Goal: Use online tool/utility: Use online tool/utility

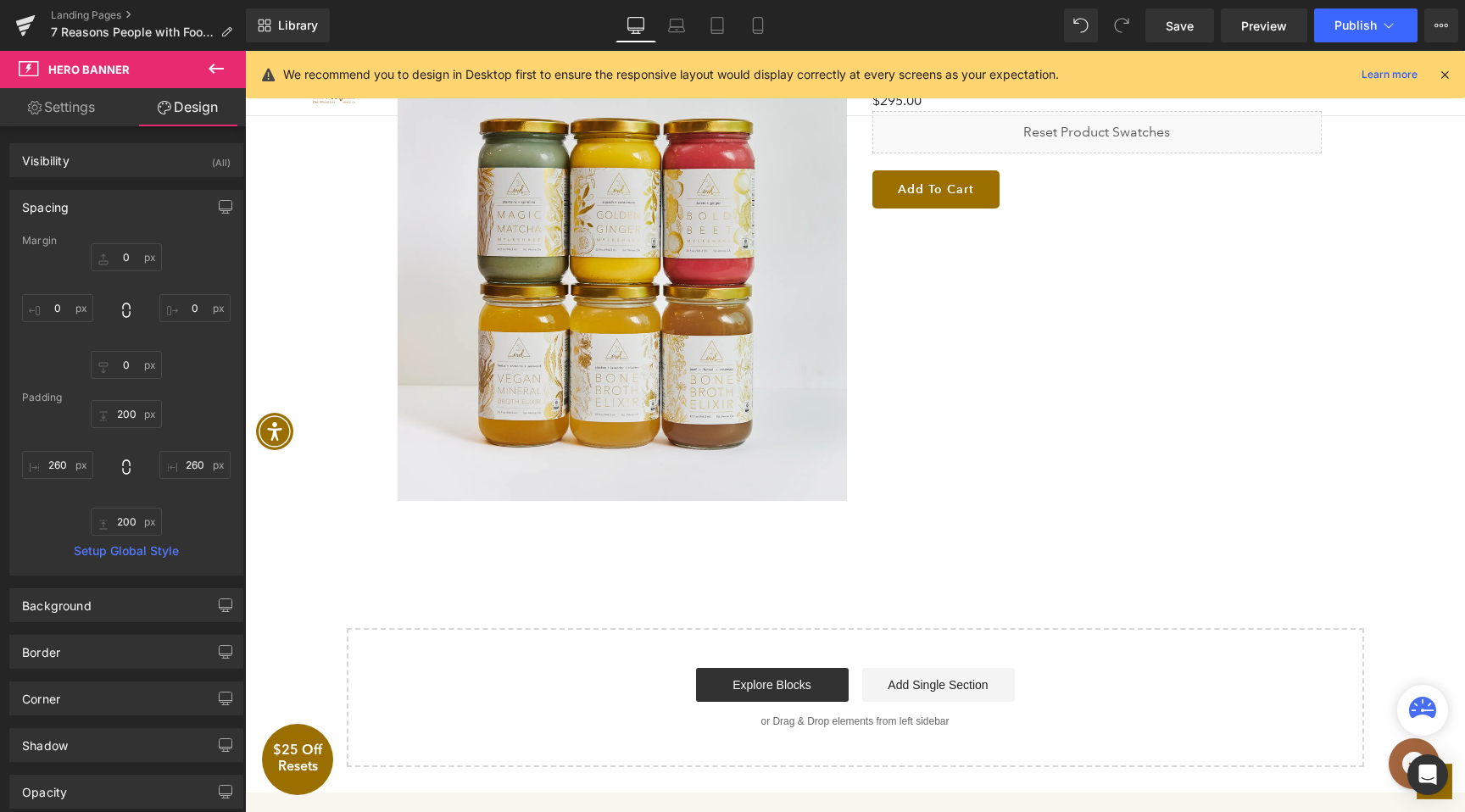
scroll to position [2555, 0]
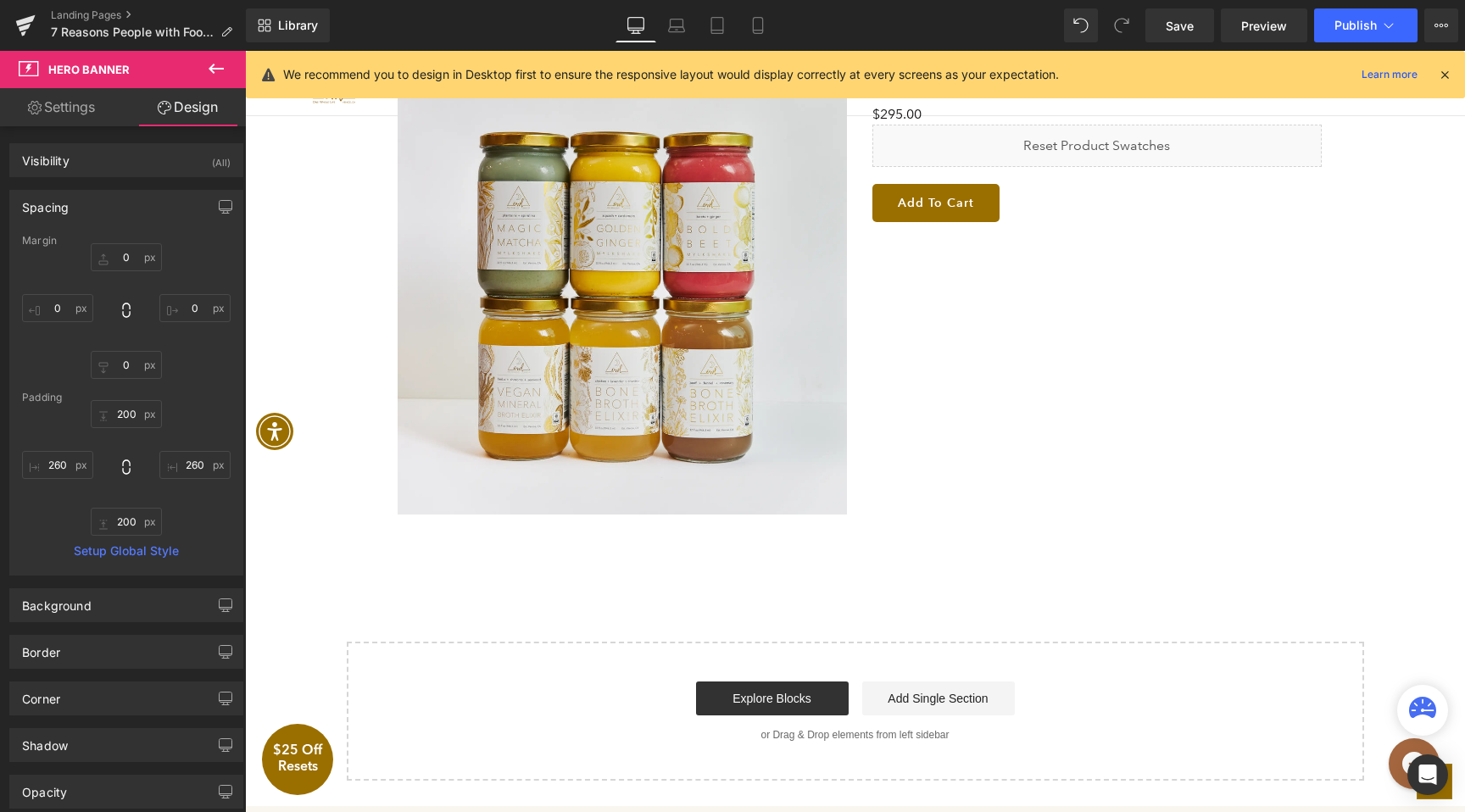
click at [940, 301] on div "Sale Off (P) Image $25 Off Your First Reset Heading $0 $295.00 (P) Price Liquid…" at bounding box center [860, 281] width 949 height 483
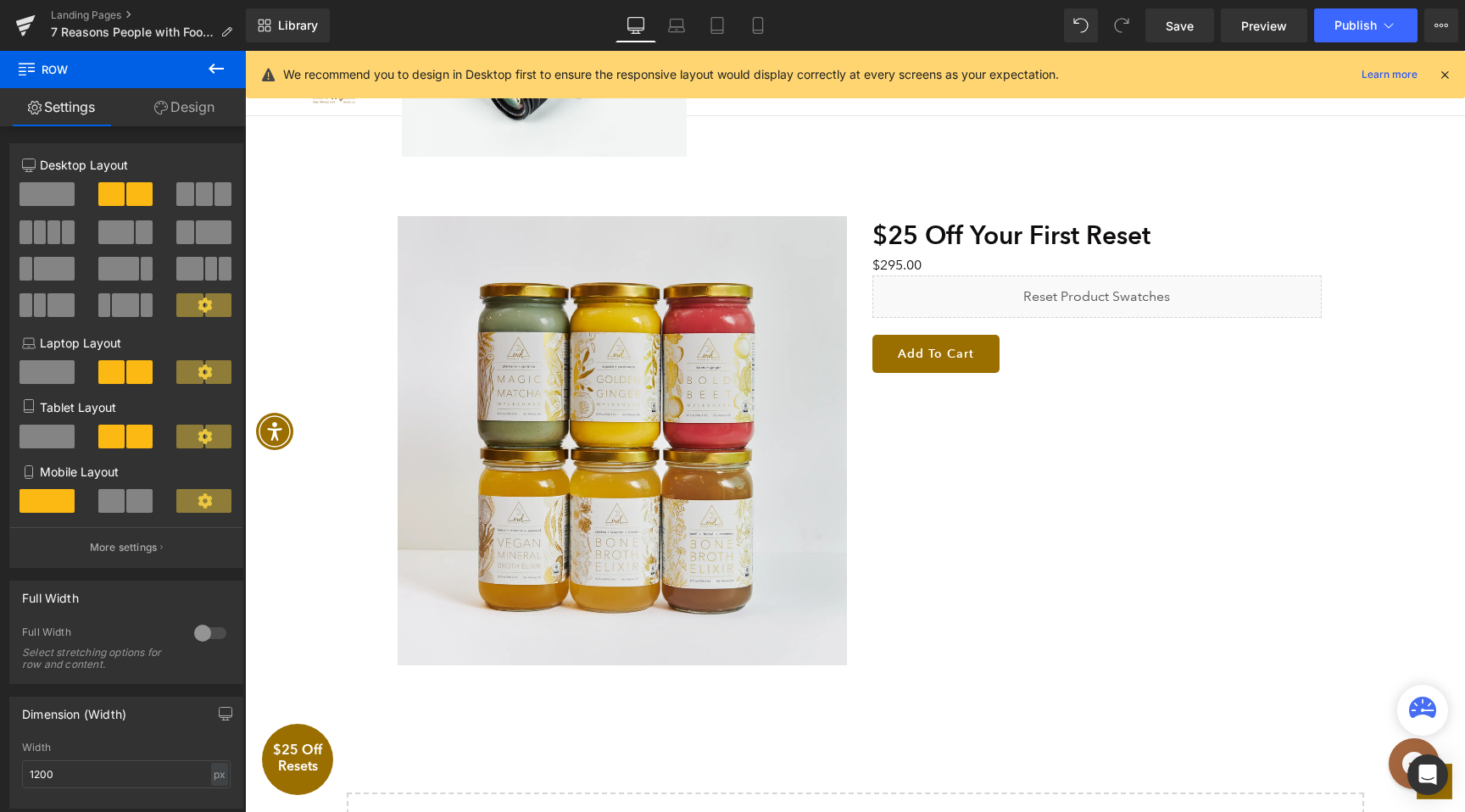
scroll to position [2386, 0]
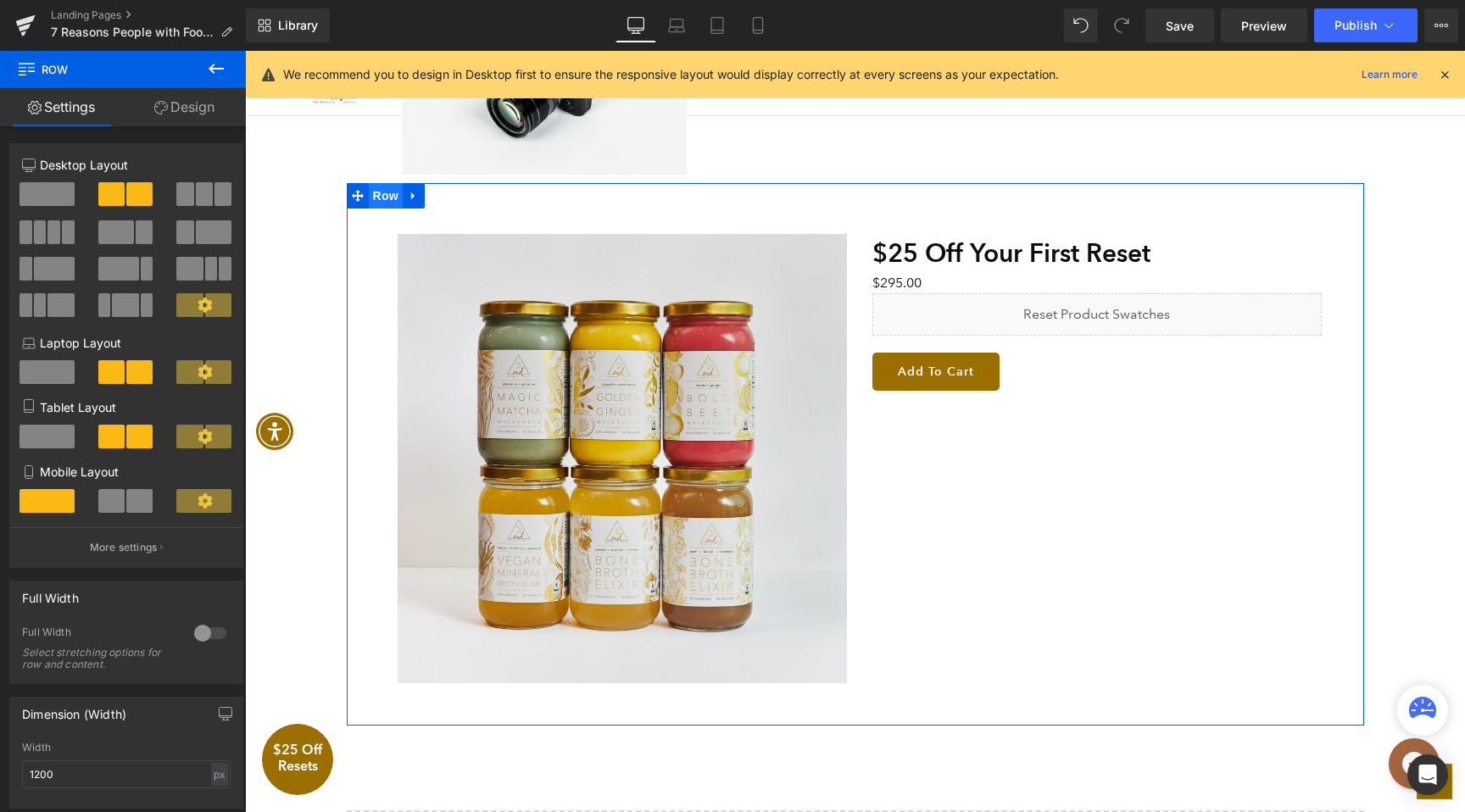
click at [396, 201] on span "Row" at bounding box center [385, 196] width 34 height 26
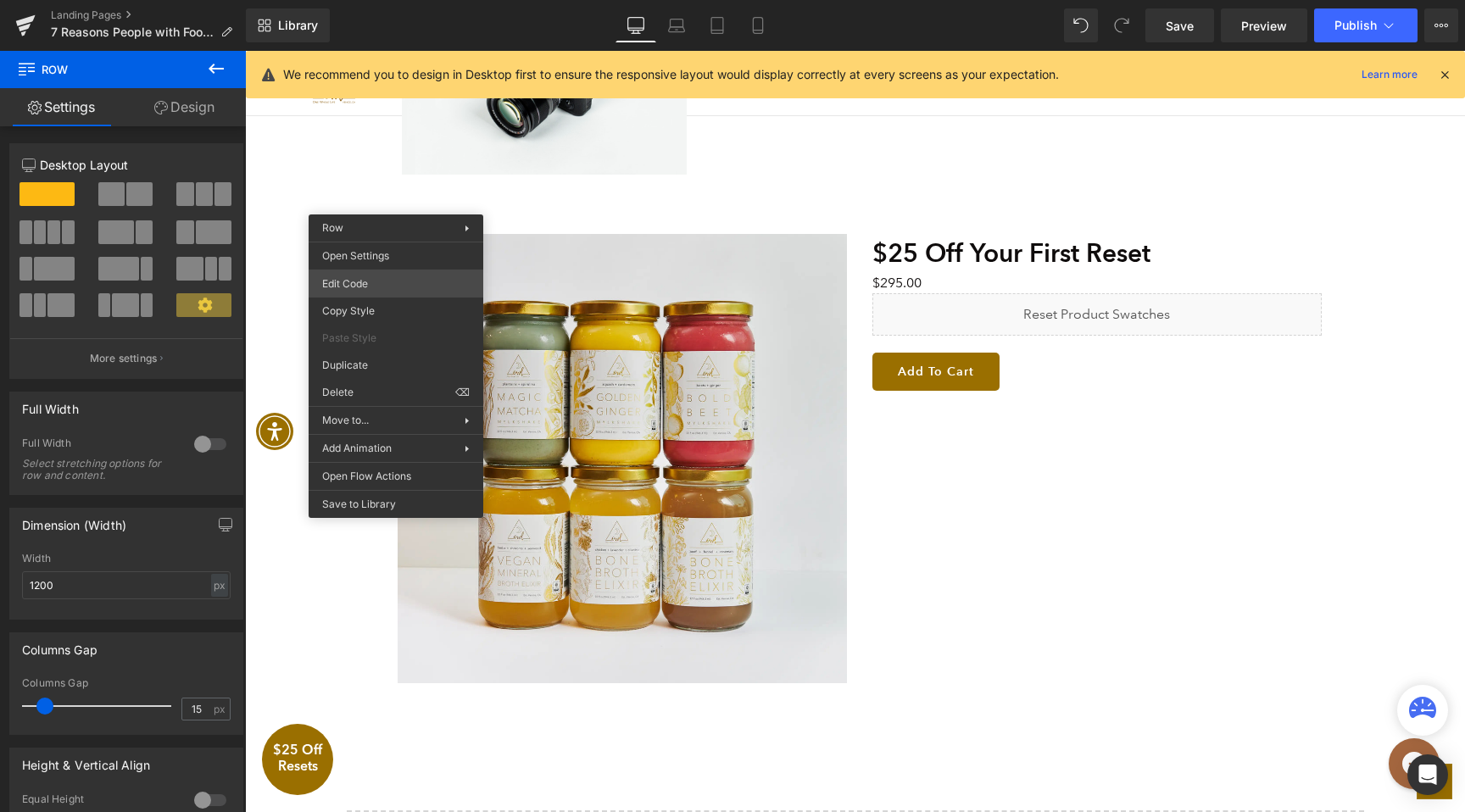
click at [389, 0] on div "Row You are previewing how the will restyle your page. You can not edit Element…" at bounding box center [732, 0] width 1465 height 0
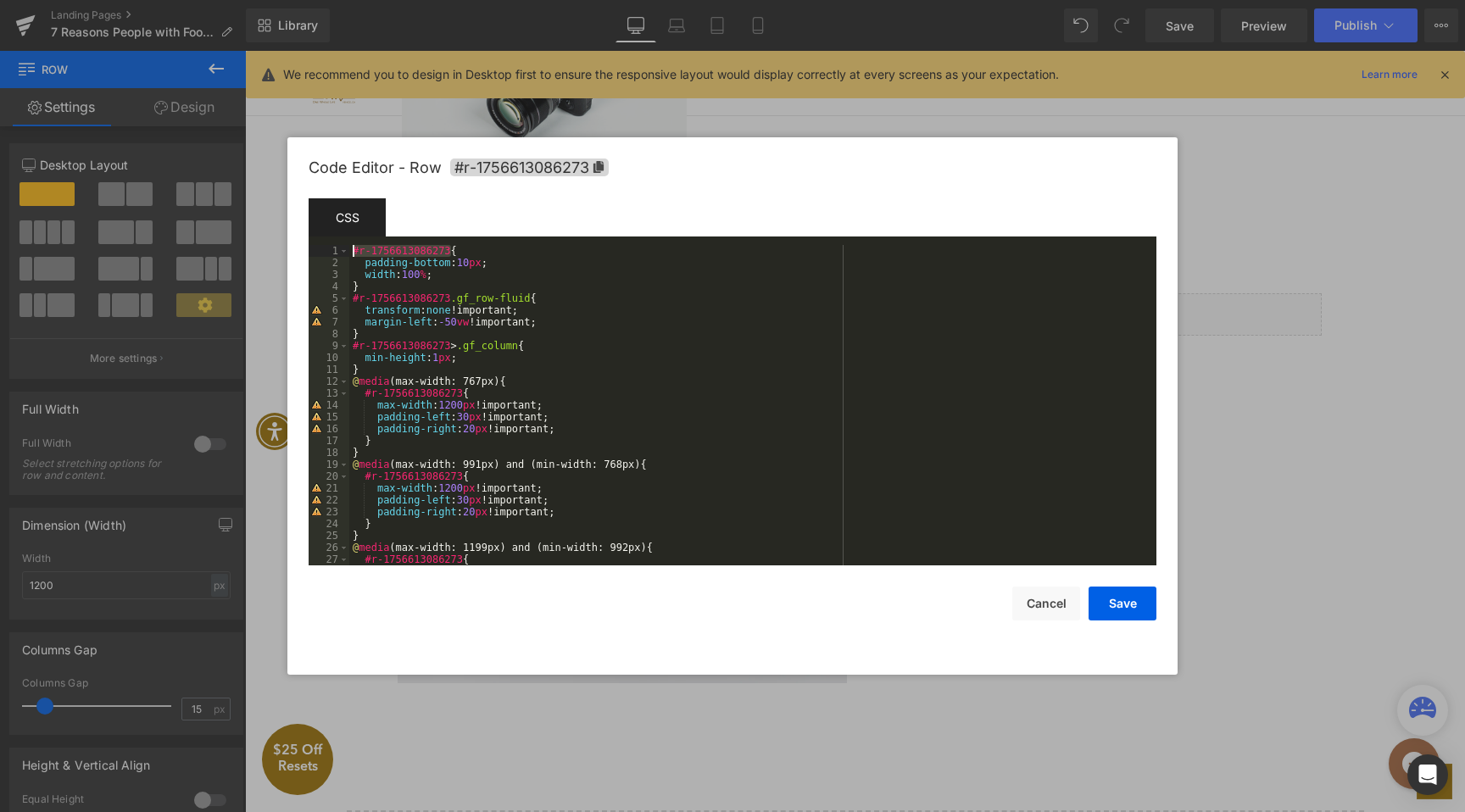
drag, startPoint x: 451, startPoint y: 252, endPoint x: 332, endPoint y: 252, distance: 119.0
click at [332, 252] on pre "1 2 3 4 5 6 7 8 9 10 11 12 13 14 15 16 17 18 19 20 21 22 23 24 25 26 27 28 #r-1…" at bounding box center [732, 405] width 847 height 320
click at [1109, 598] on button "Save" at bounding box center [1122, 603] width 68 height 34
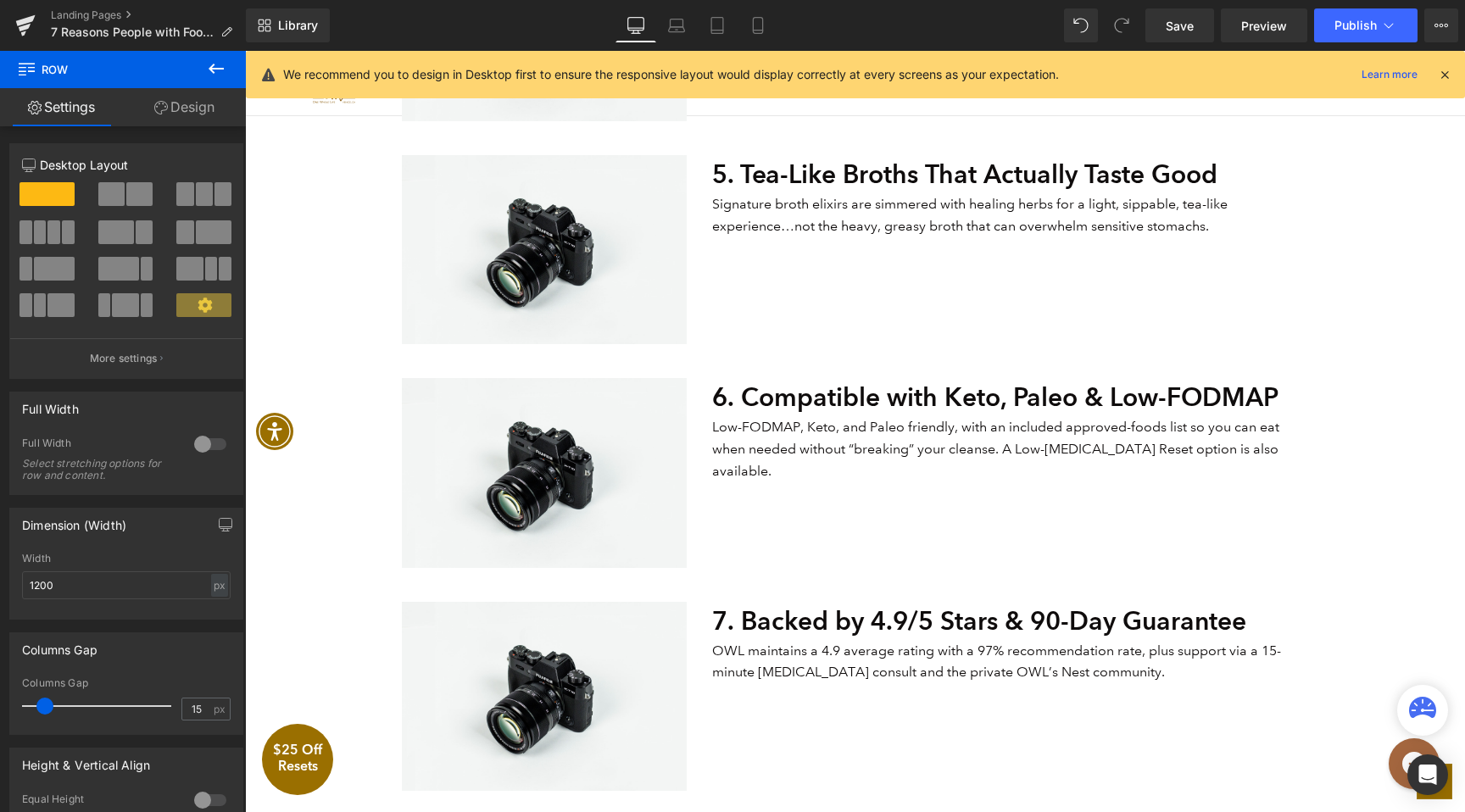
scroll to position [1285, 0]
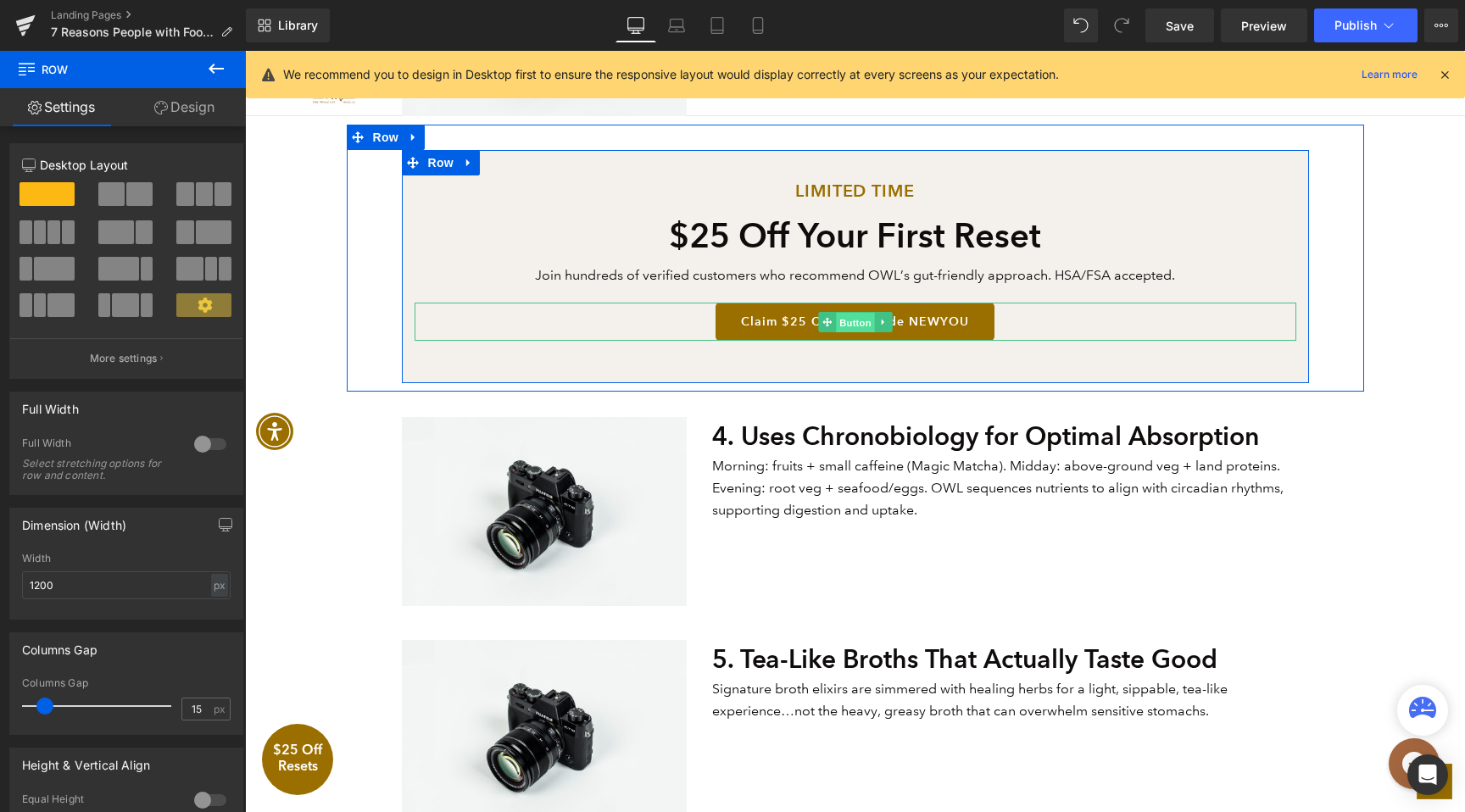
click at [836, 320] on span "Button" at bounding box center [855, 323] width 39 height 21
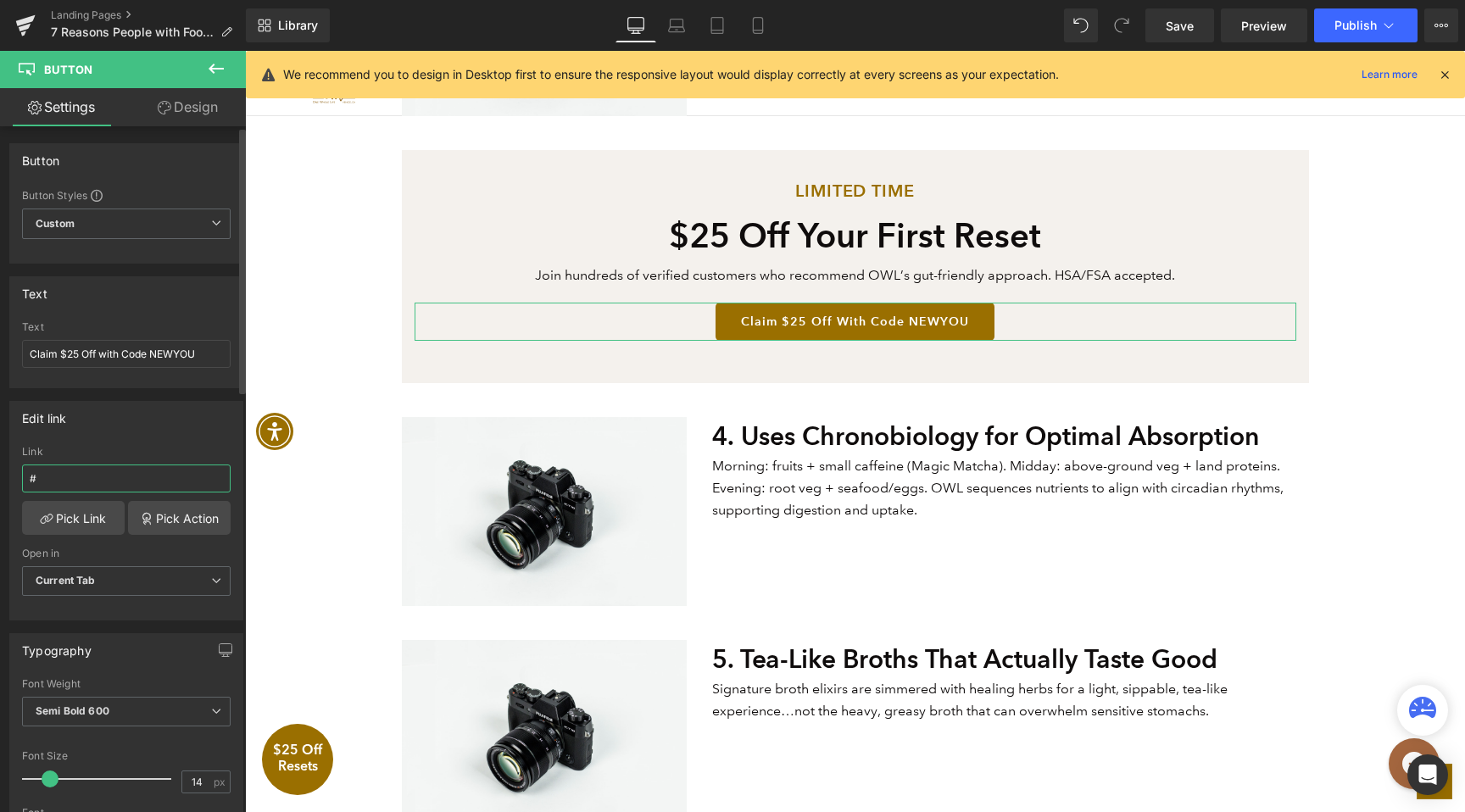
click at [81, 474] on input "#" at bounding box center [127, 478] width 208 height 28
paste input "r-1756613086273"
type input "#r-1756613086273"
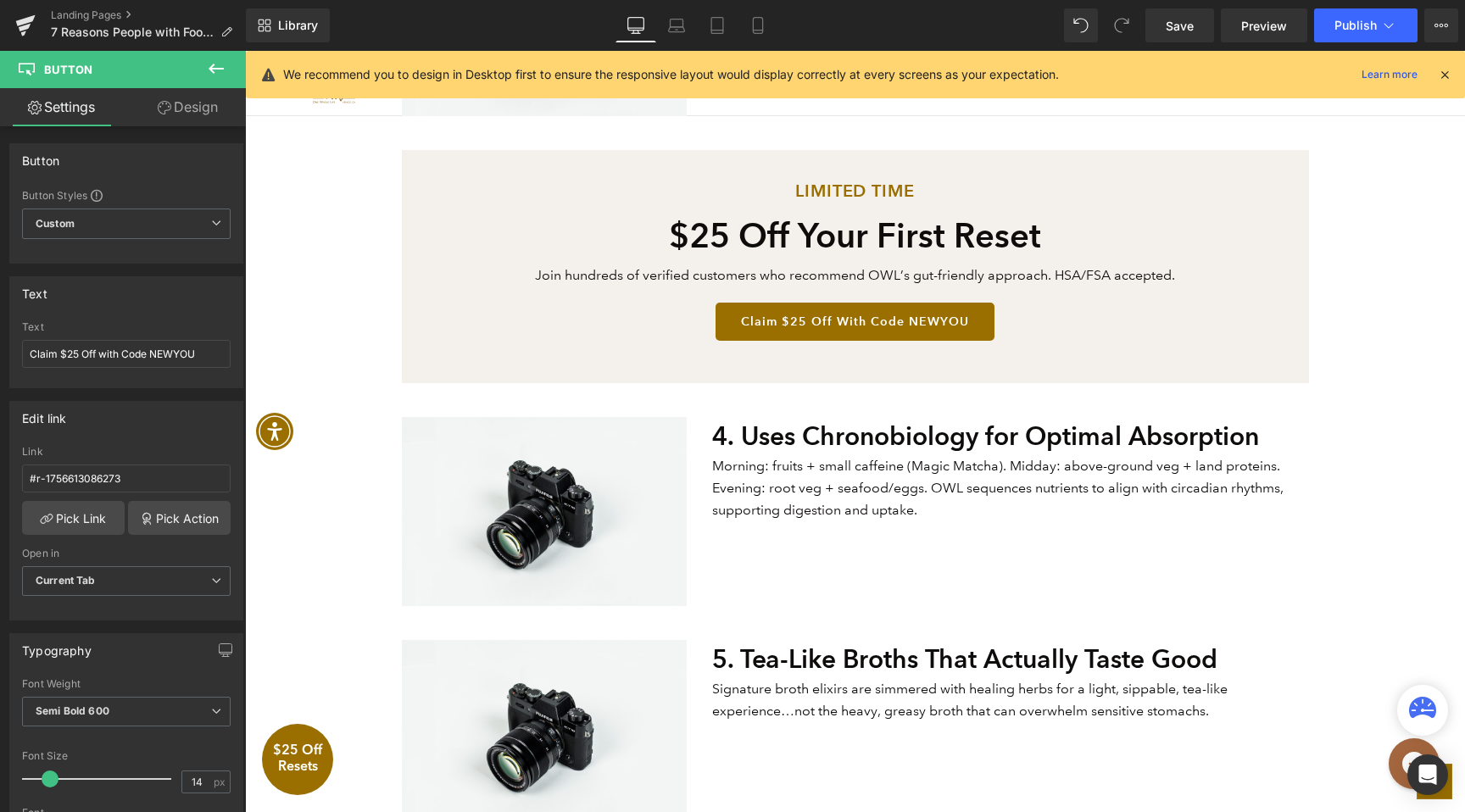
click at [1380, 289] on div "7 Reasons People with Food Sensitivities Are Finally Finding a Cleanse That Wor…" at bounding box center [854, 504] width 1220 height 3092
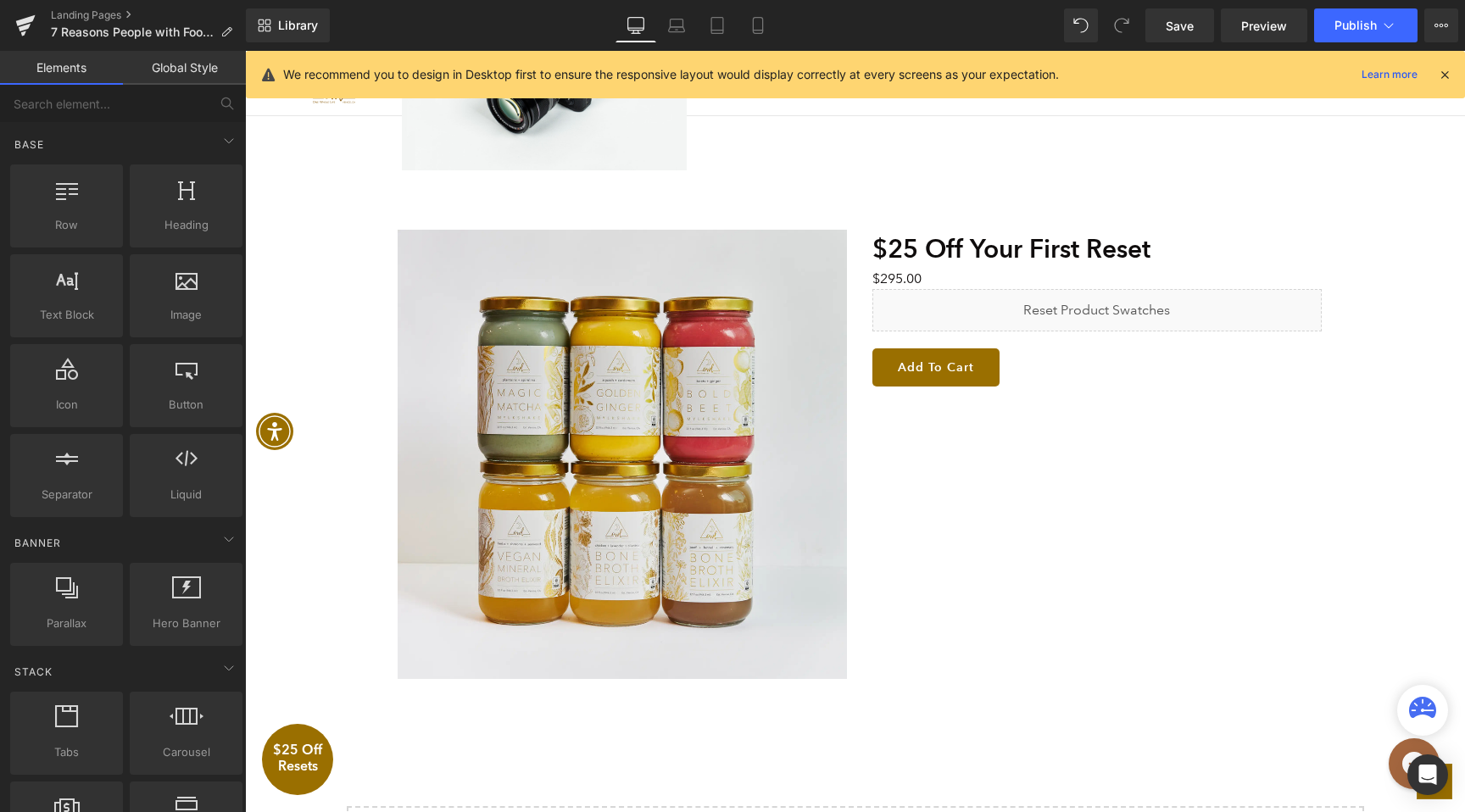
scroll to position [2392, 0]
